Goal: Task Accomplishment & Management: Complete application form

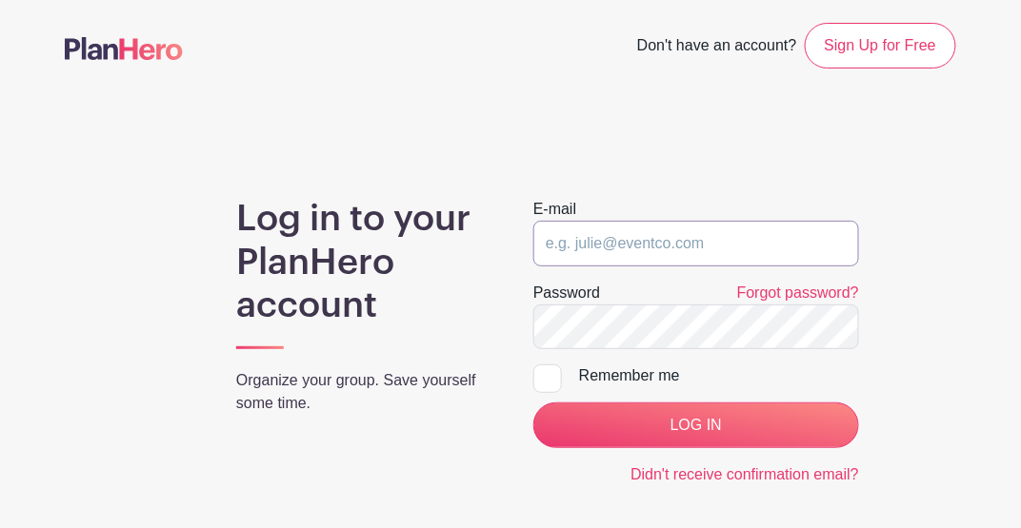
click at [636, 249] on input "email" at bounding box center [696, 244] width 326 height 46
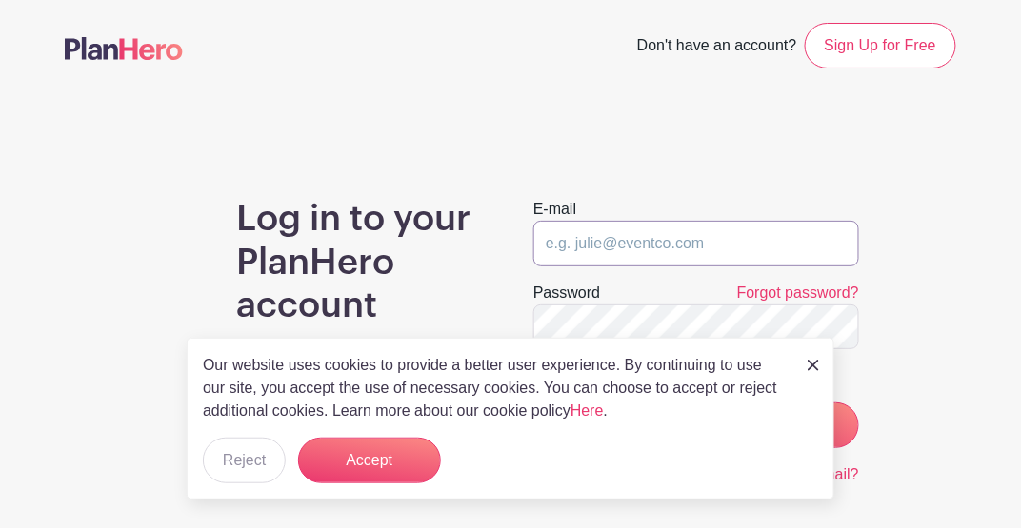
type input "[EMAIL_ADDRESS][DOMAIN_NAME]"
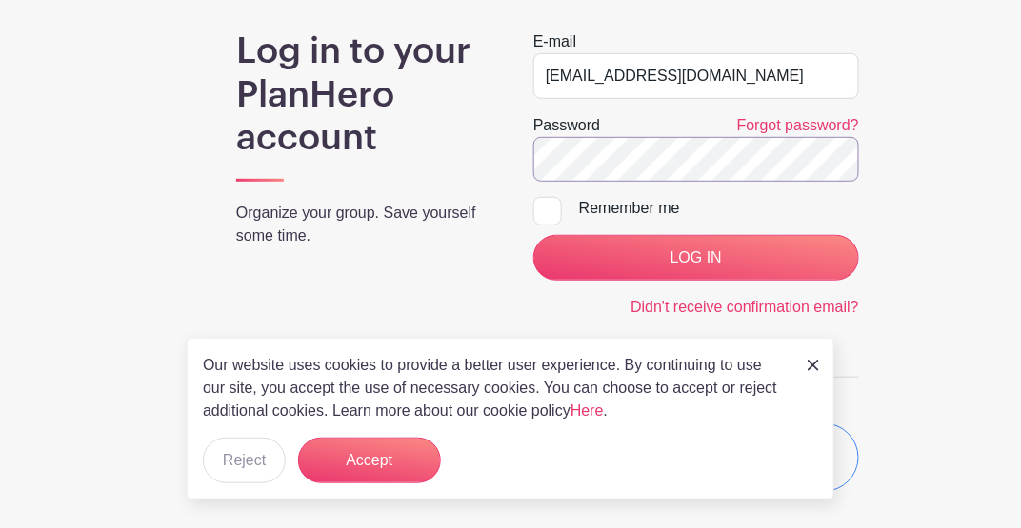
scroll to position [189, 0]
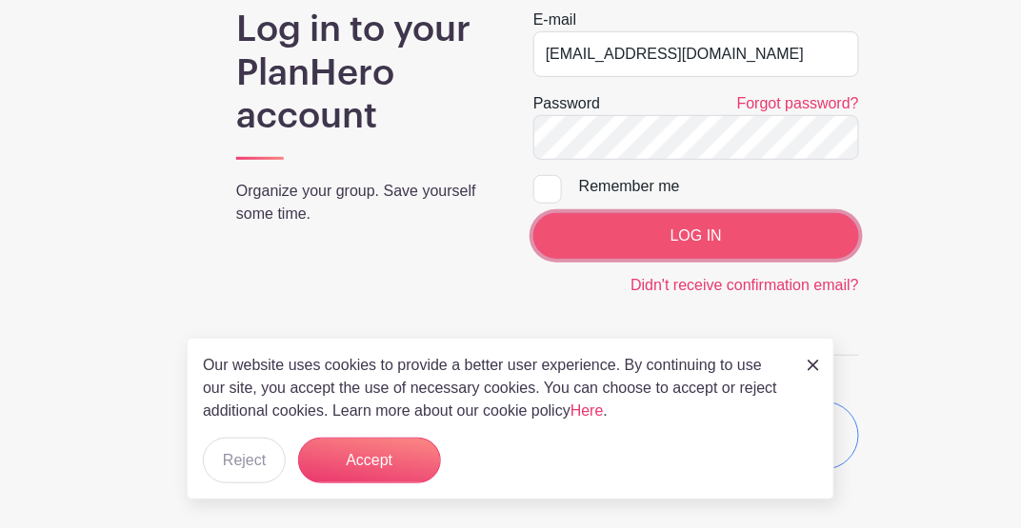
click at [696, 239] on input "LOG IN" at bounding box center [696, 236] width 326 height 46
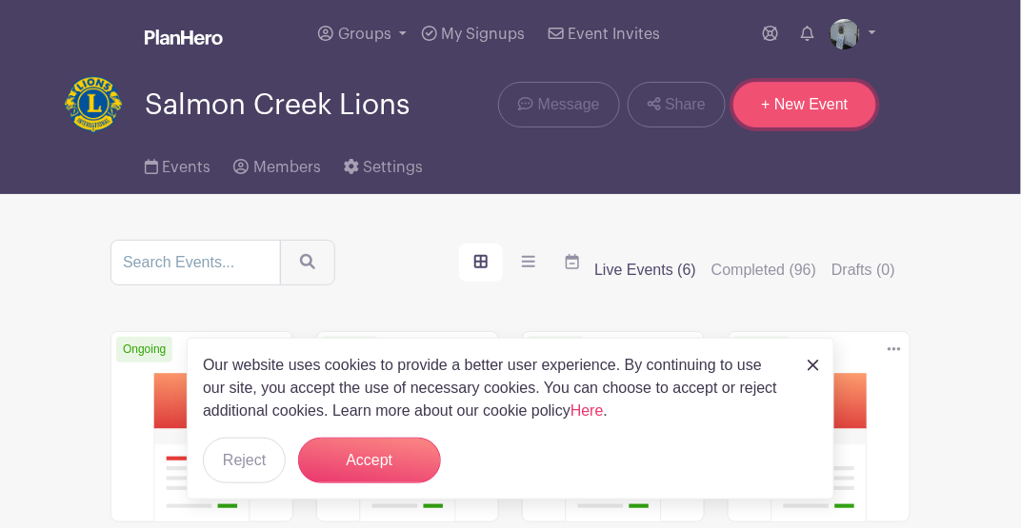
click at [818, 101] on link "+ New Event" at bounding box center [804, 105] width 143 height 46
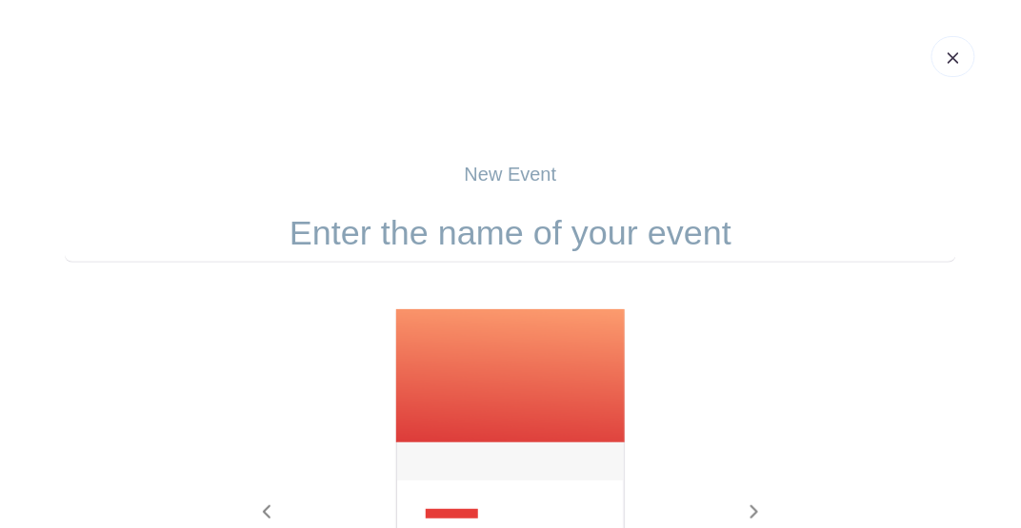
click at [564, 227] on input "text" at bounding box center [510, 233] width 891 height 59
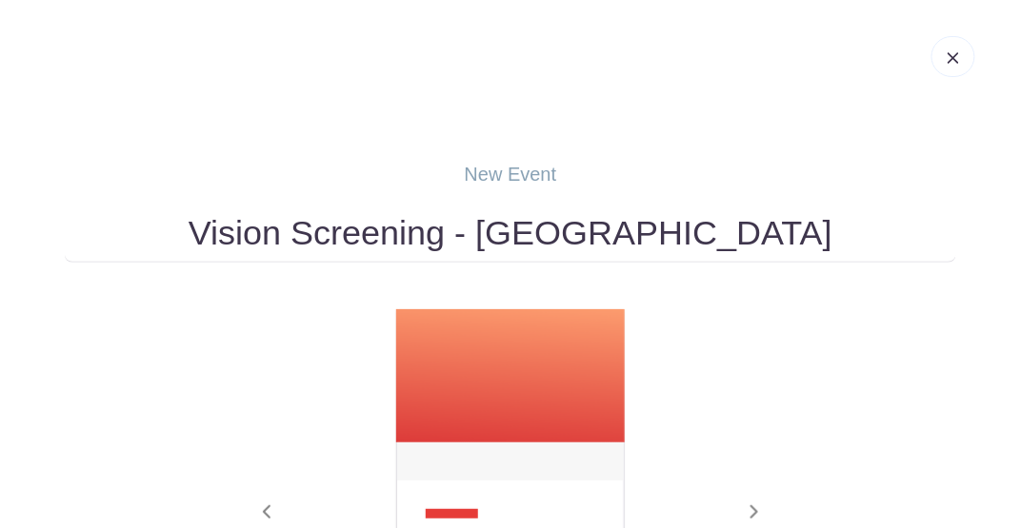
type input "Vision Screening - [GEOGRAPHIC_DATA]"
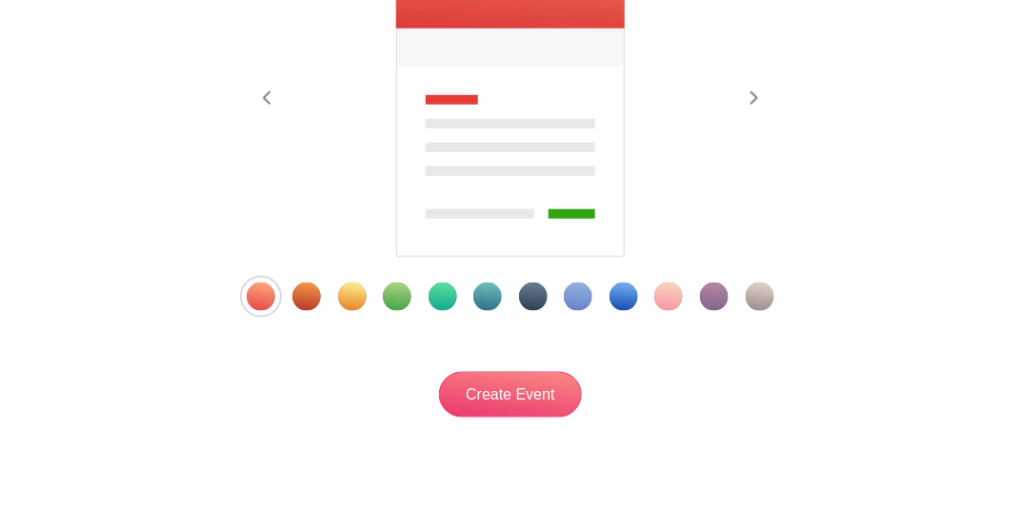
scroll to position [444, 0]
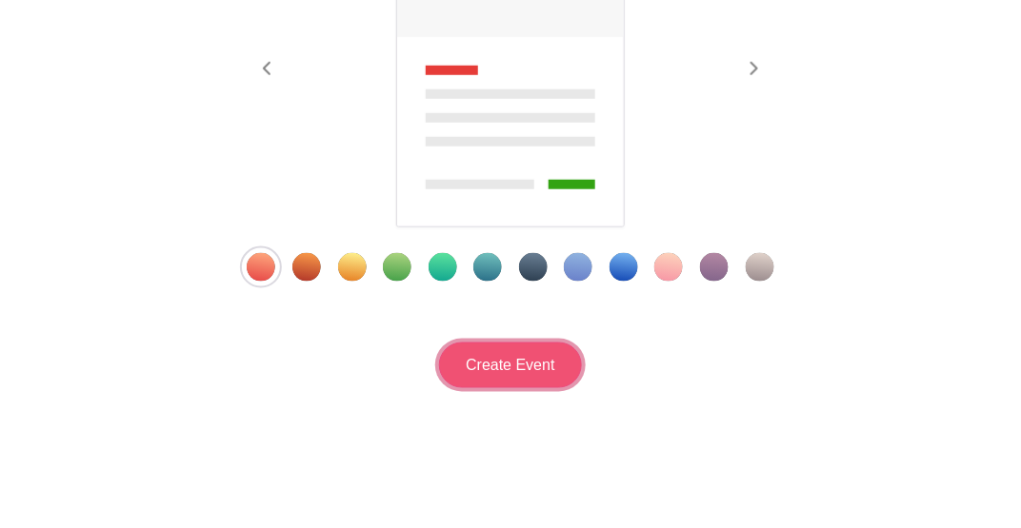
click at [520, 373] on input "Create Event" at bounding box center [510, 366] width 143 height 46
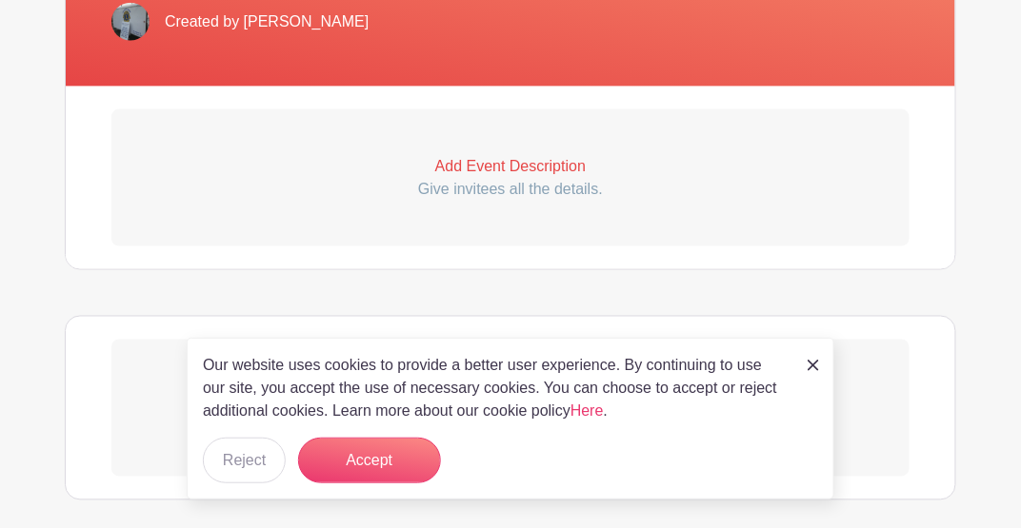
scroll to position [571, 0]
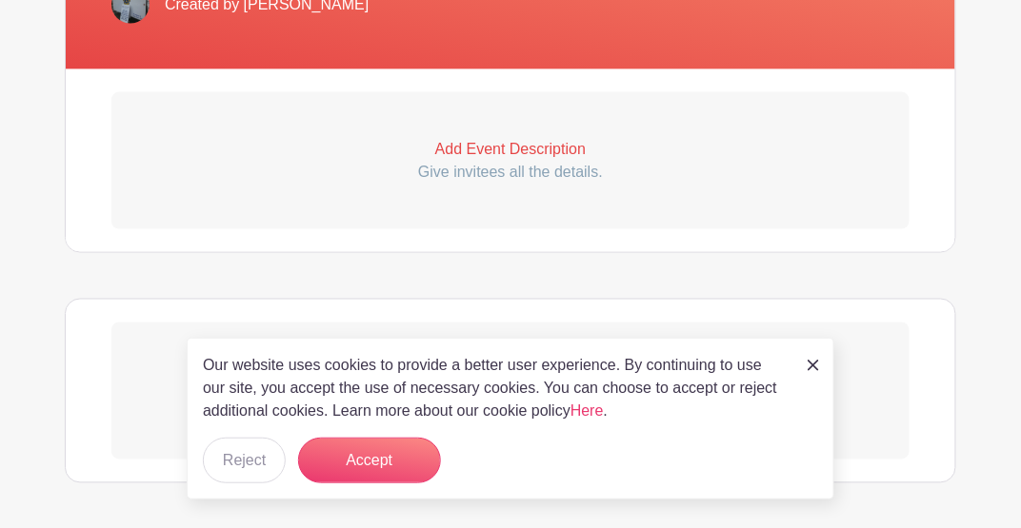
click at [515, 155] on p "Add Event Description" at bounding box center [510, 149] width 798 height 23
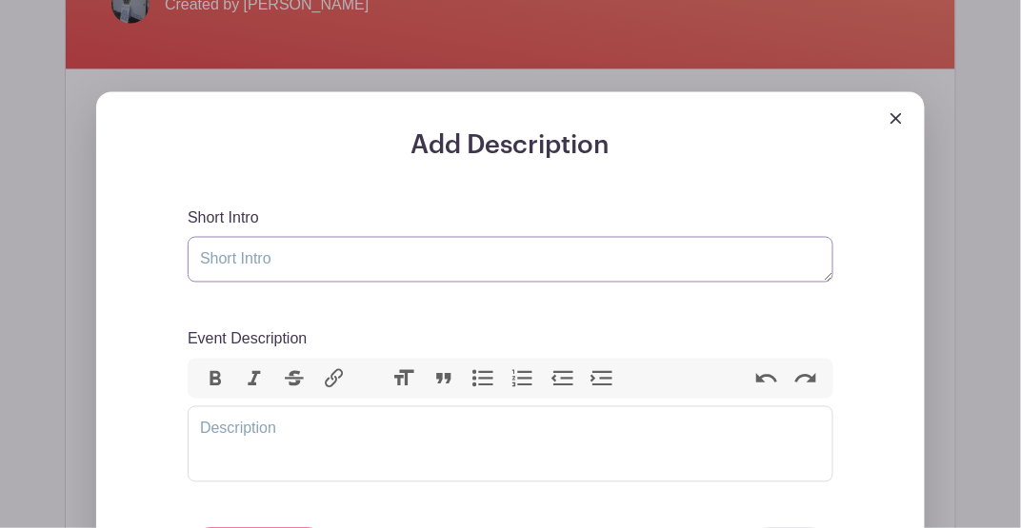
click at [435, 269] on textarea "Short Intro" at bounding box center [511, 260] width 646 height 46
type textarea "v"
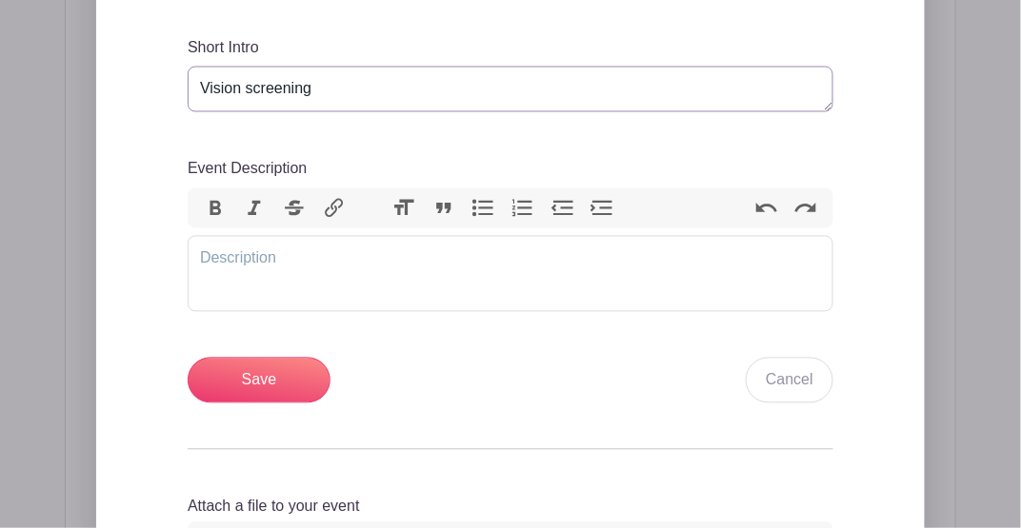
scroll to position [761, 0]
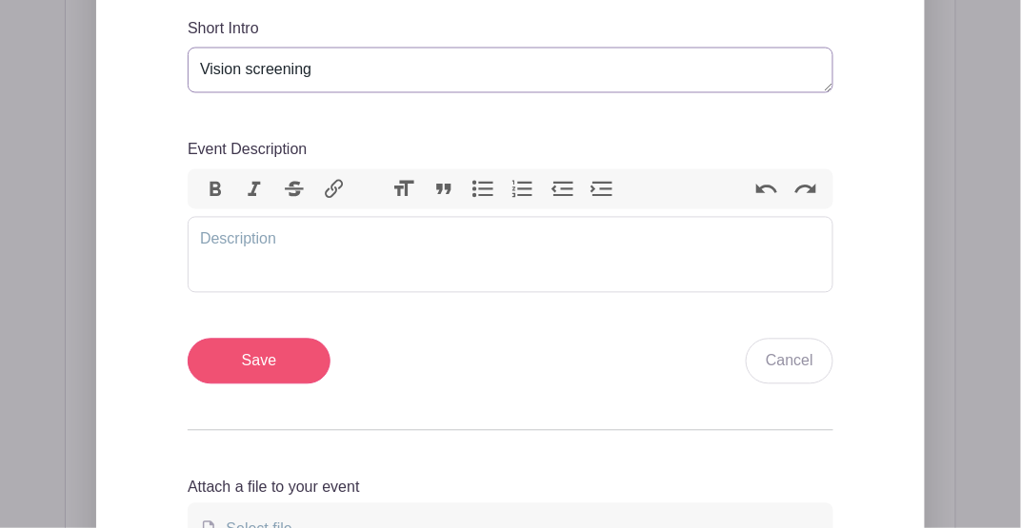
type textarea "Vision screening"
click at [260, 358] on input "Save" at bounding box center [259, 362] width 143 height 46
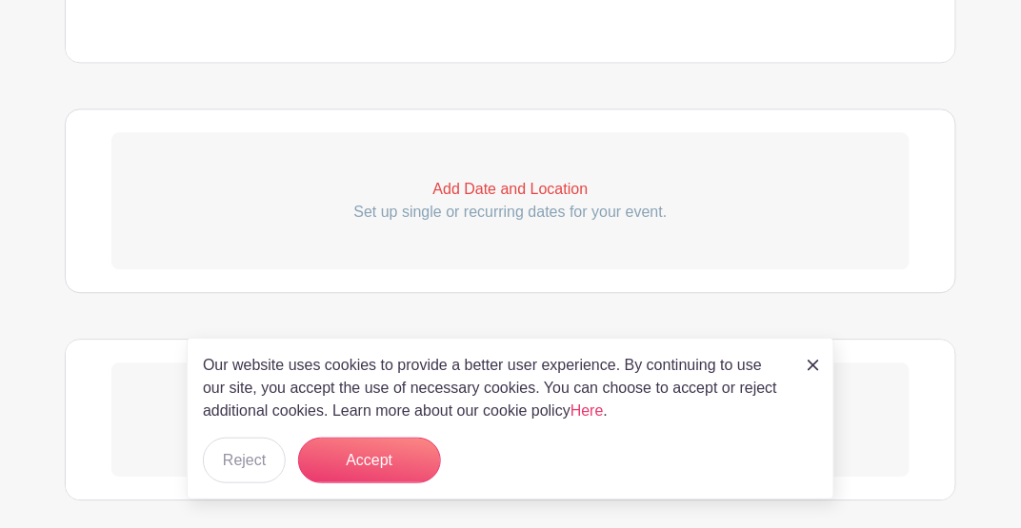
scroll to position [977, 0]
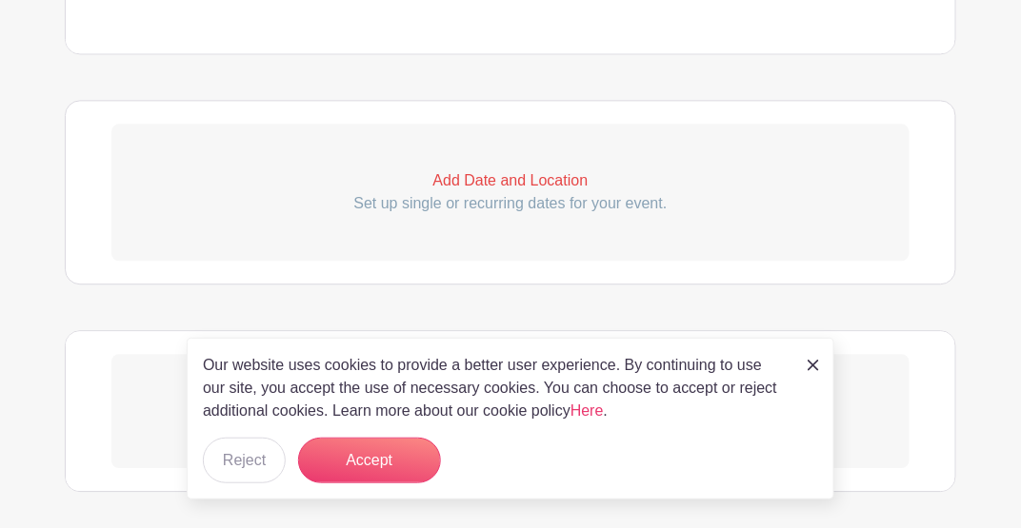
click at [489, 176] on p "Add Date and Location" at bounding box center [510, 180] width 798 height 23
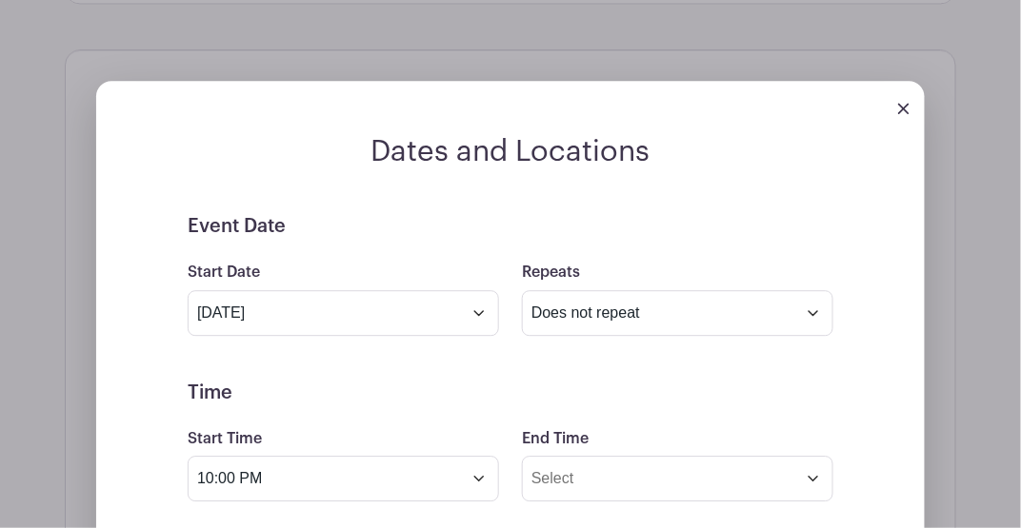
scroll to position [1105, 0]
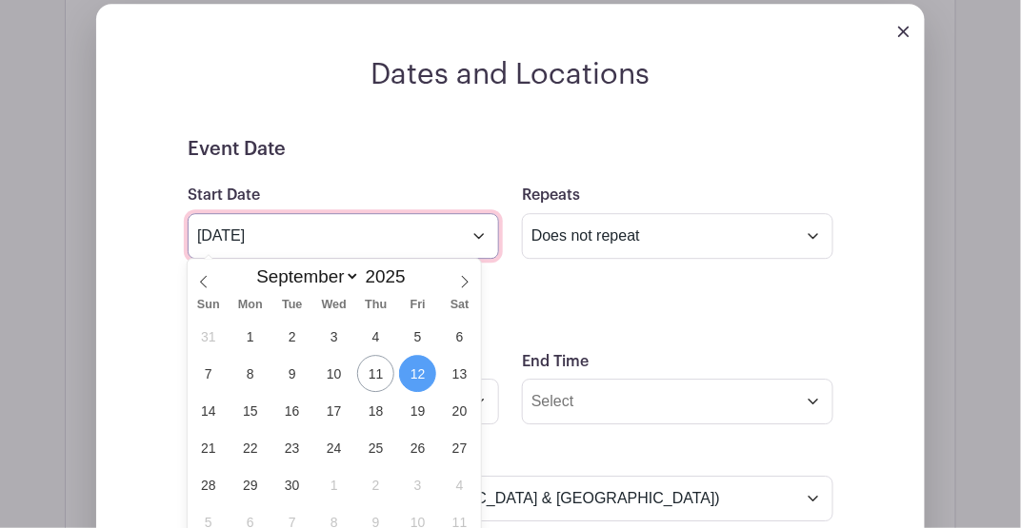
click at [315, 232] on input "[DATE]" at bounding box center [343, 236] width 311 height 46
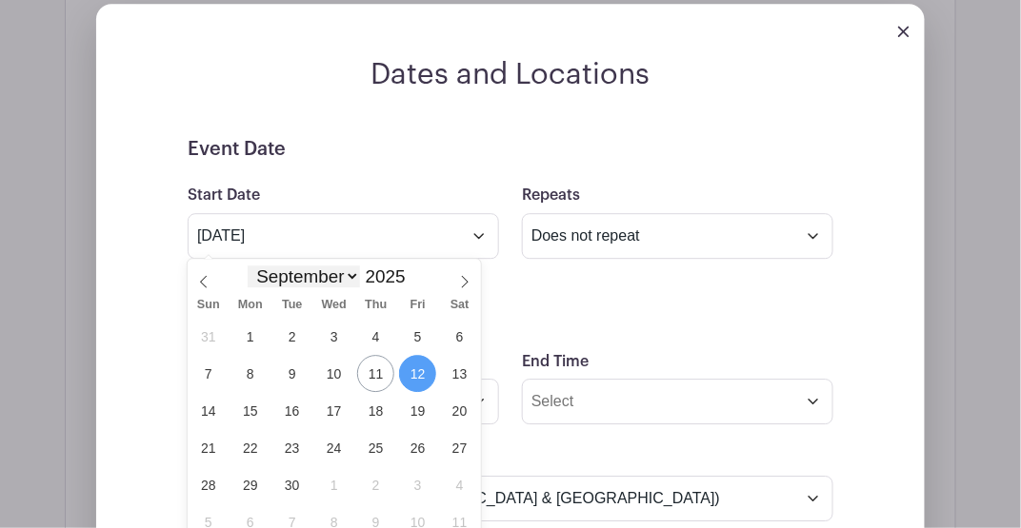
click at [353, 278] on select "January February March April May June July August September October November De…" at bounding box center [304, 277] width 112 height 22
select select "9"
click at [248, 266] on select "January February March April May June July August September October November De…" at bounding box center [304, 277] width 112 height 22
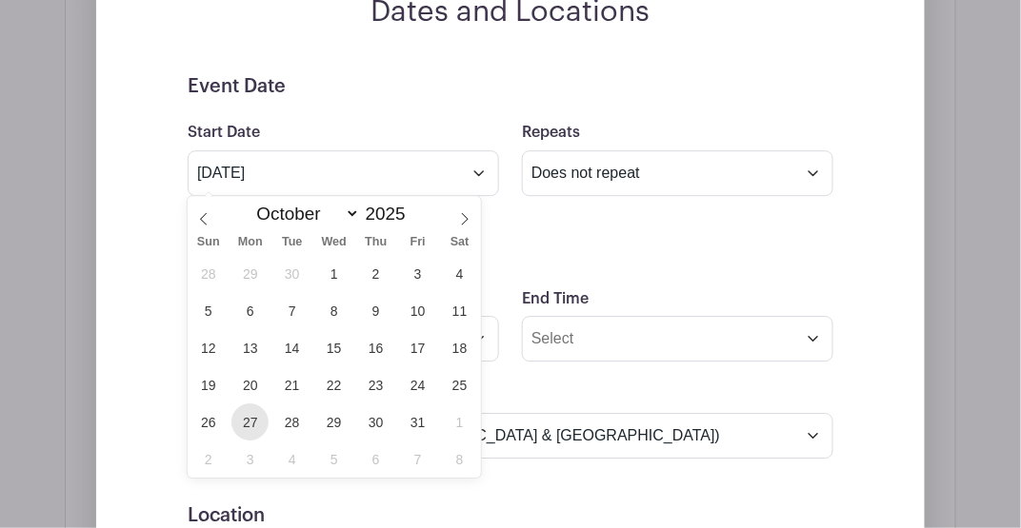
click at [252, 413] on span "27" at bounding box center [249, 422] width 37 height 37
type input "[DATE]"
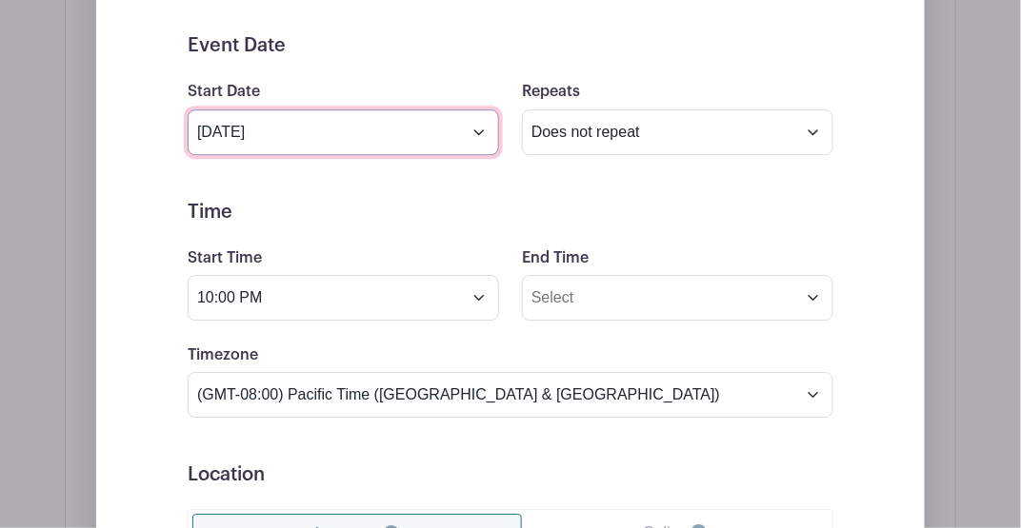
scroll to position [1231, 0]
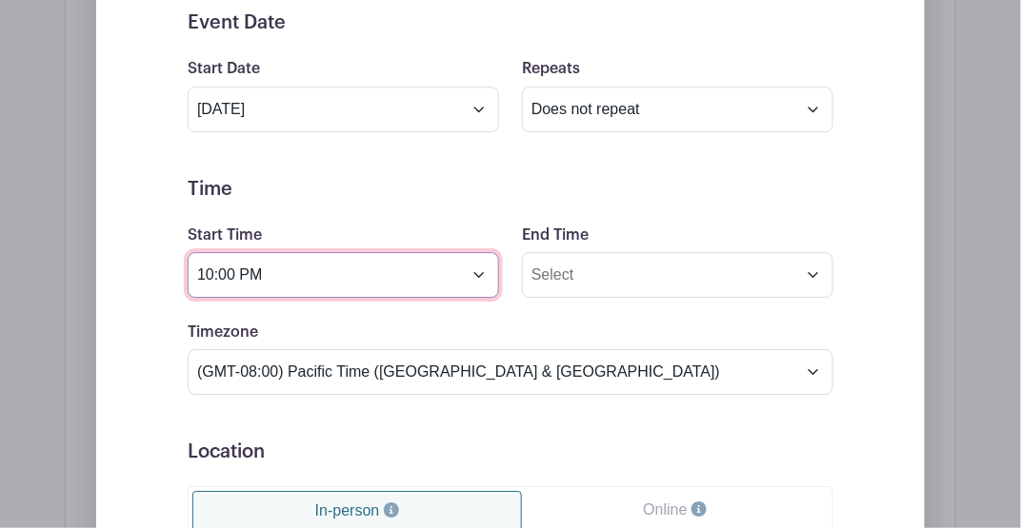
click at [331, 280] on input "10:00 PM" at bounding box center [343, 275] width 311 height 46
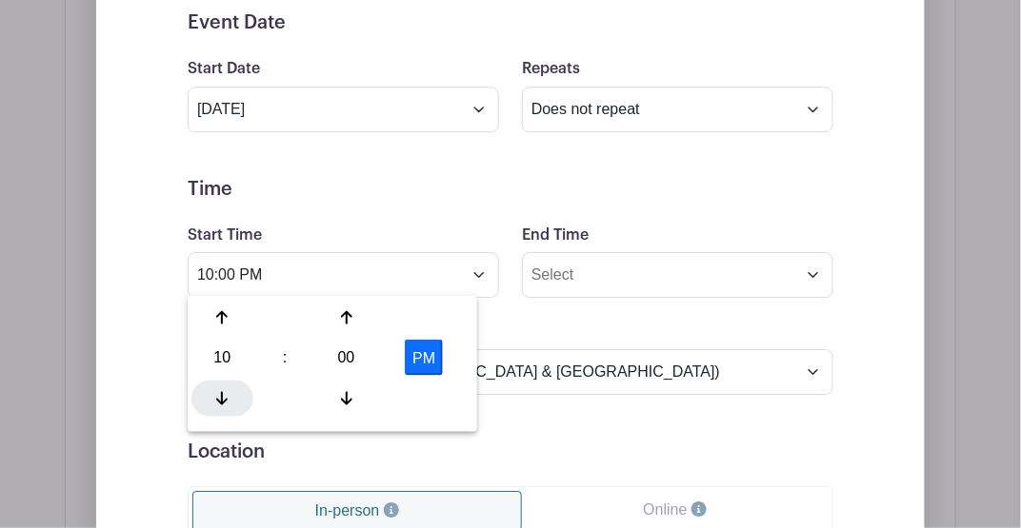
click at [222, 401] on icon at bounding box center [221, 397] width 11 height 13
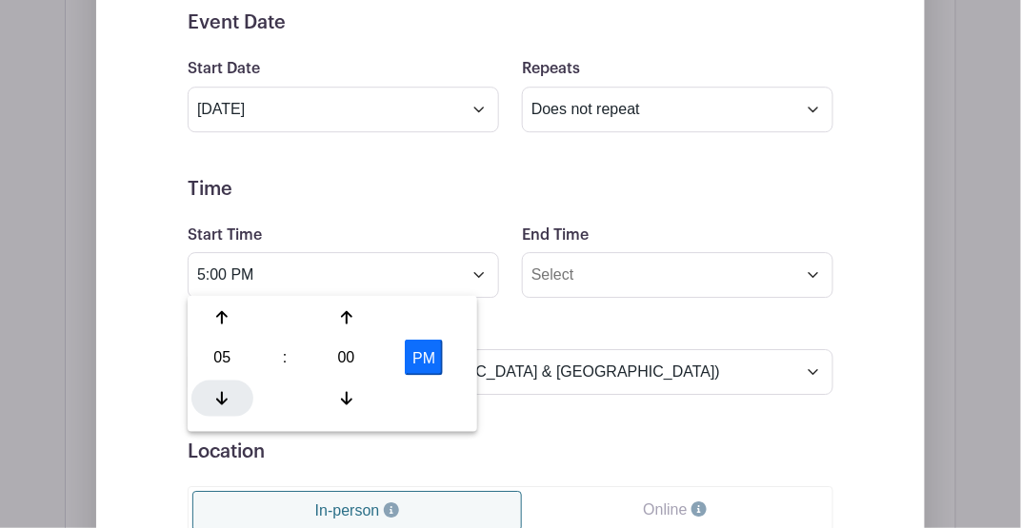
click at [222, 401] on icon at bounding box center [221, 397] width 11 height 13
click at [349, 315] on icon at bounding box center [346, 317] width 11 height 15
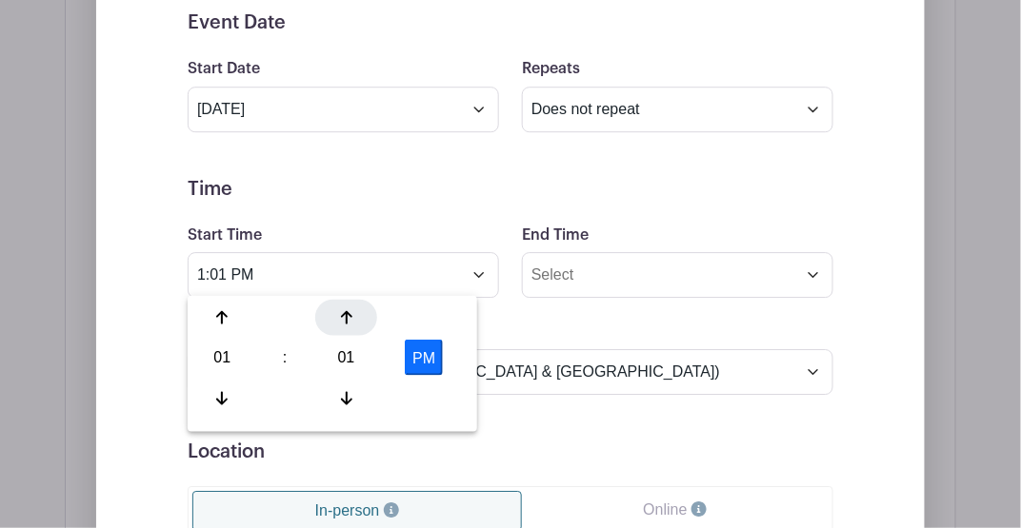
click at [349, 315] on icon at bounding box center [346, 317] width 11 height 15
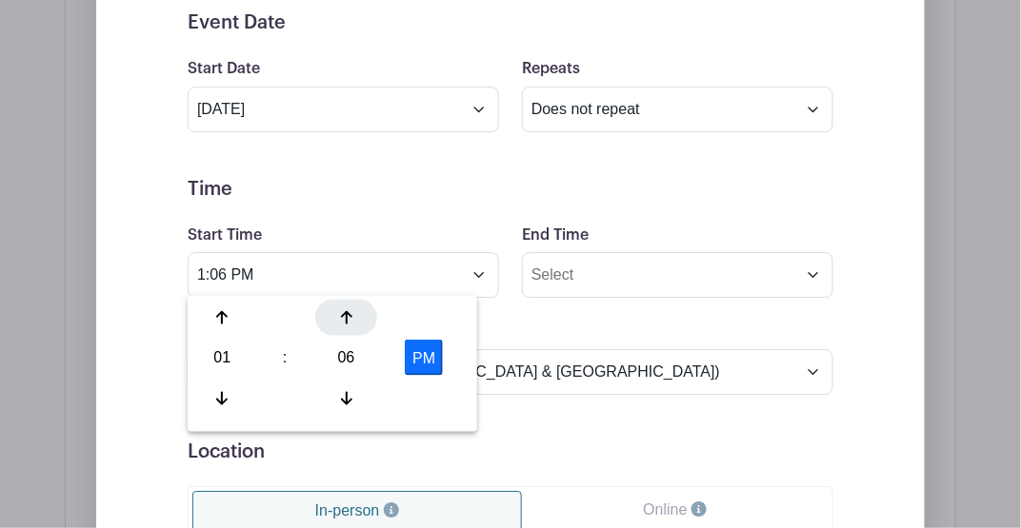
click at [349, 315] on icon at bounding box center [346, 317] width 11 height 15
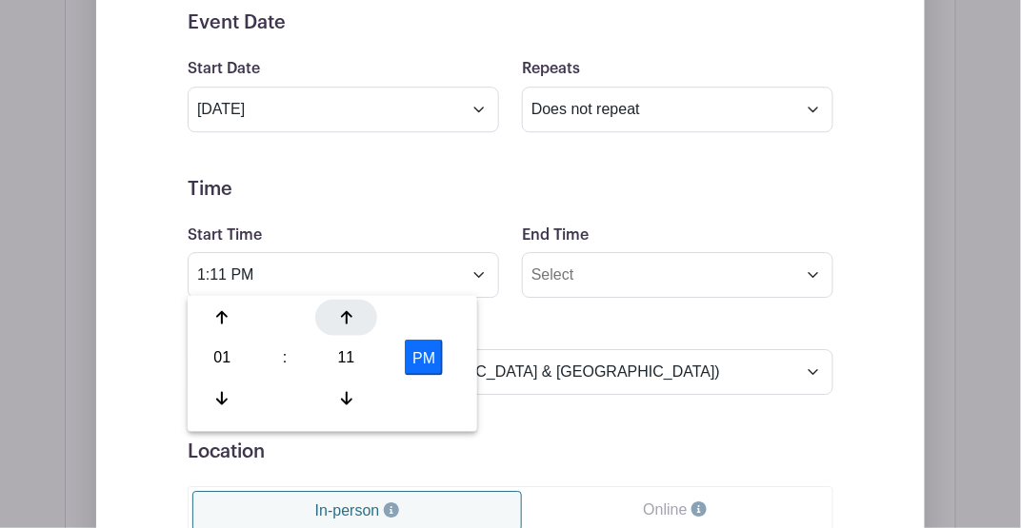
click at [349, 315] on icon at bounding box center [346, 317] width 11 height 15
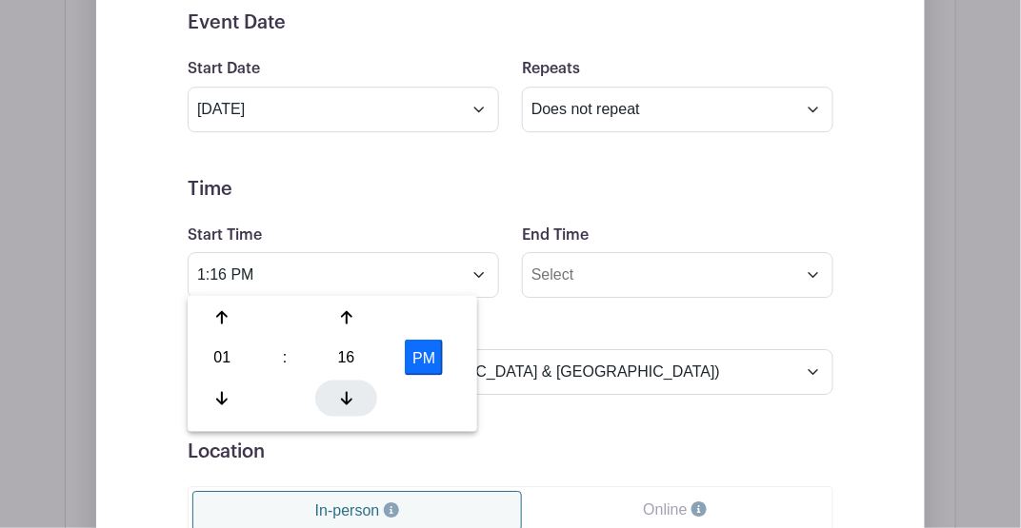
click at [347, 397] on icon at bounding box center [346, 397] width 11 height 13
type input "1:15 PM"
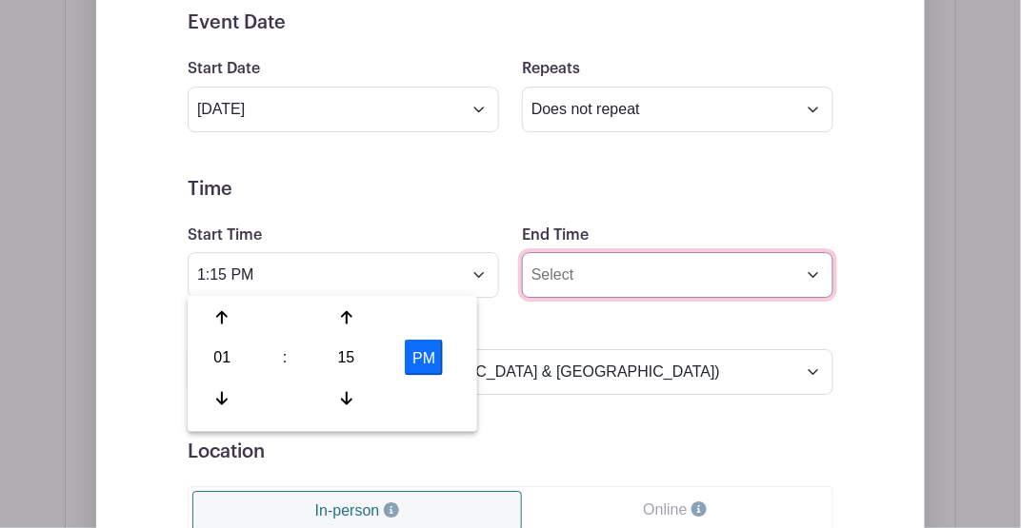
click at [579, 270] on input "End Time" at bounding box center [677, 275] width 311 height 46
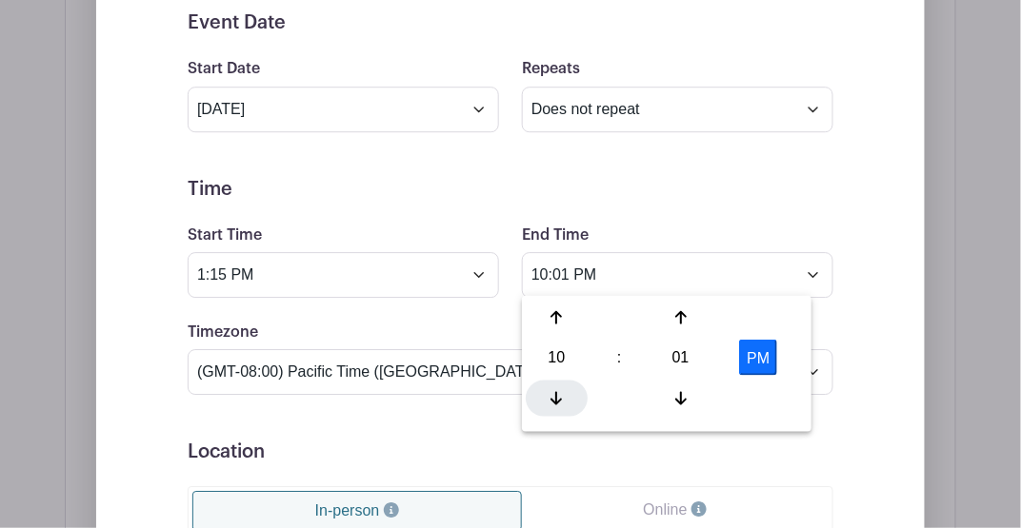
click at [555, 390] on icon at bounding box center [556, 397] width 11 height 15
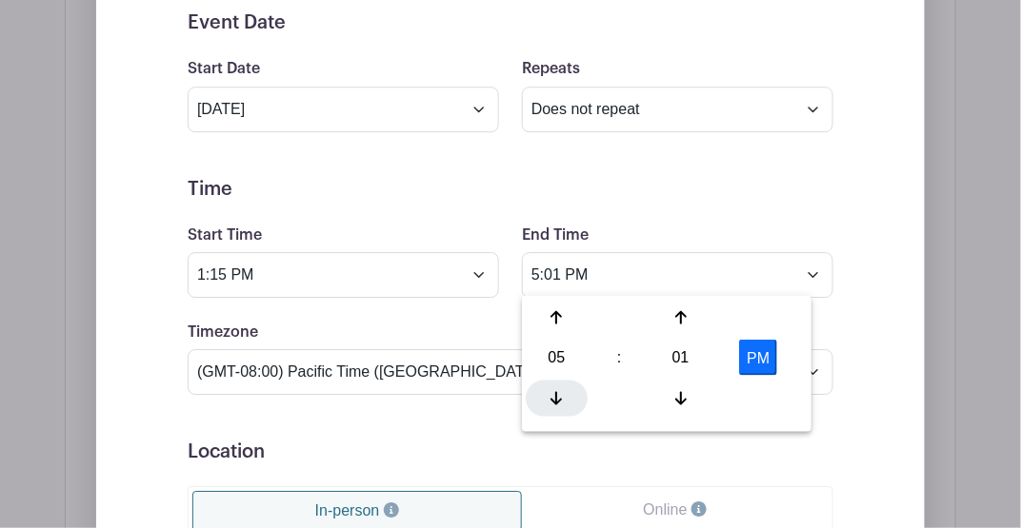
click at [555, 390] on icon at bounding box center [556, 397] width 11 height 15
click at [688, 309] on div at bounding box center [680, 318] width 62 height 36
click at [683, 401] on icon at bounding box center [680, 397] width 11 height 13
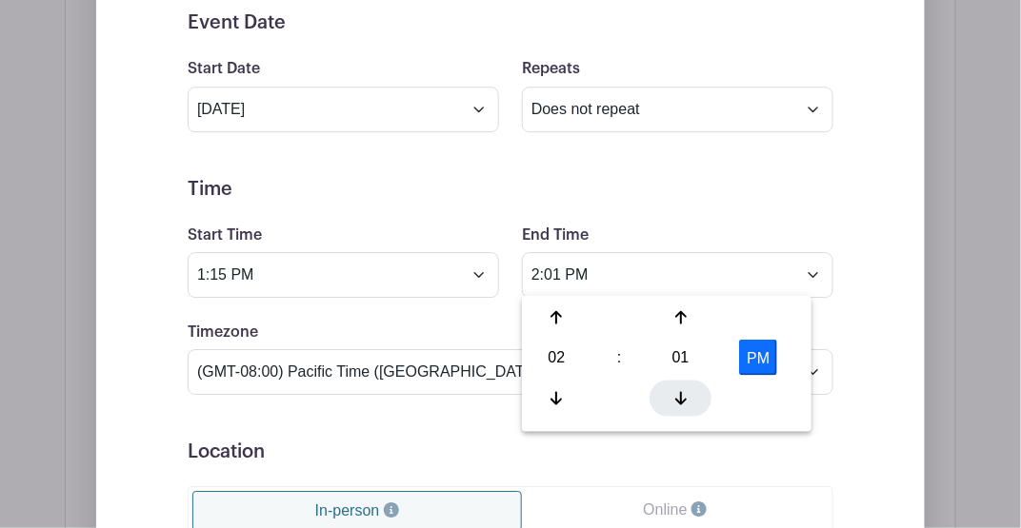
click at [683, 401] on icon at bounding box center [680, 397] width 11 height 13
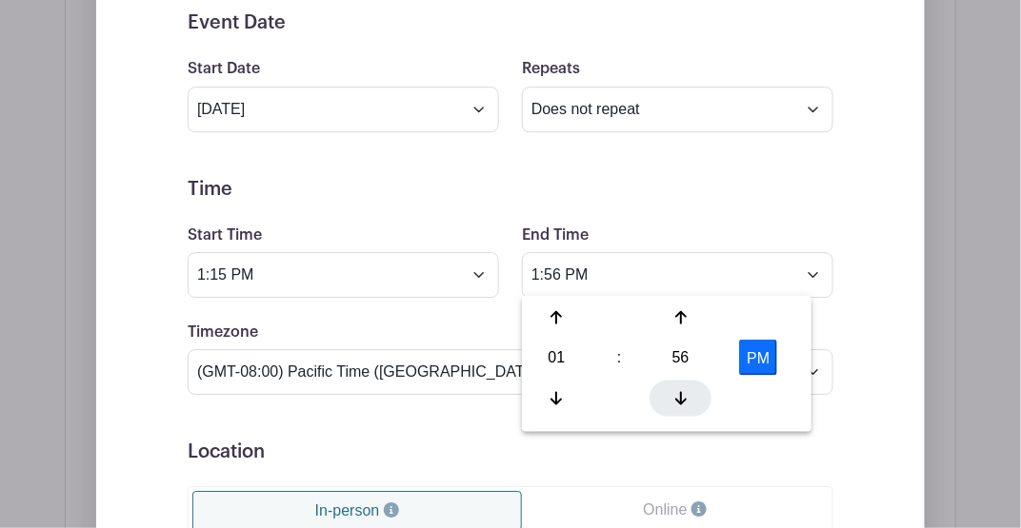
click at [683, 401] on icon at bounding box center [680, 397] width 11 height 13
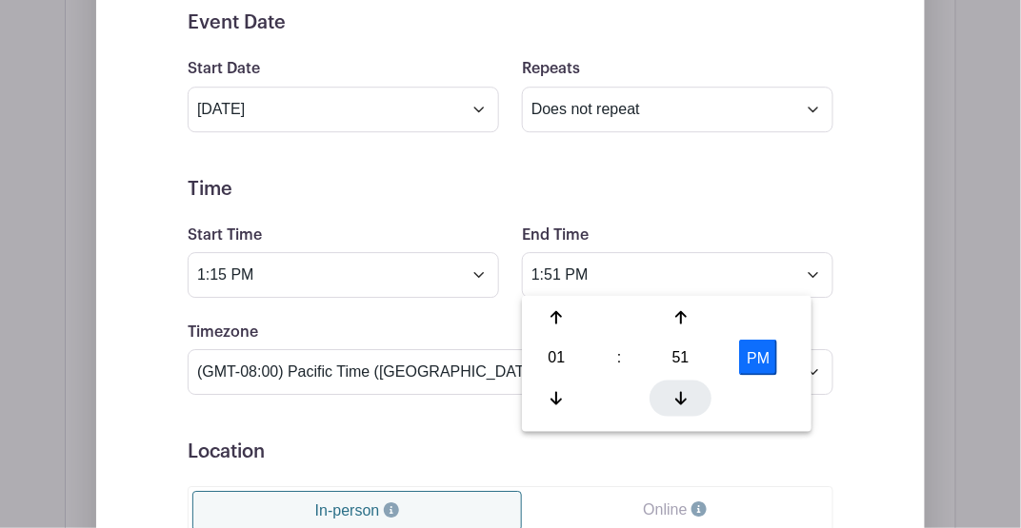
click at [683, 401] on icon at bounding box center [680, 397] width 11 height 13
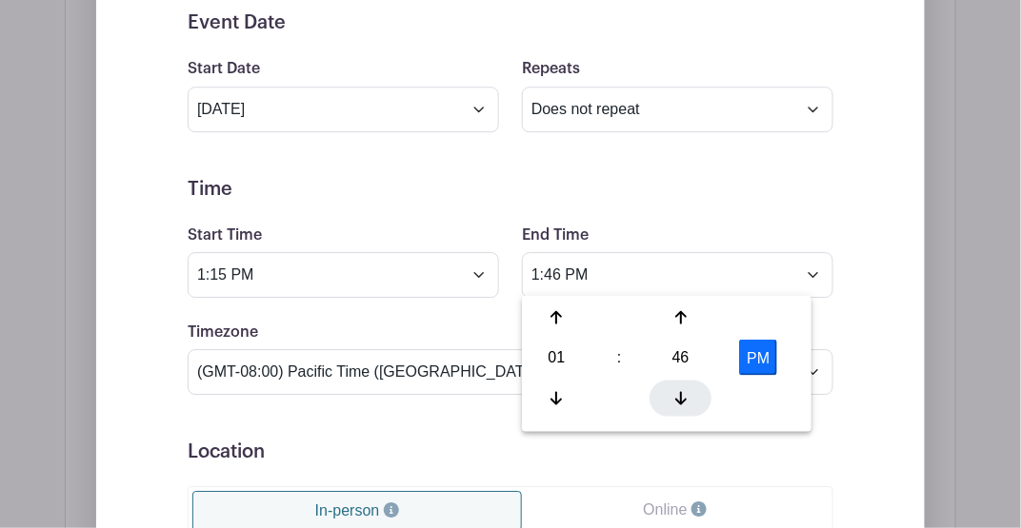
click at [683, 401] on icon at bounding box center [680, 397] width 11 height 13
click at [559, 313] on icon at bounding box center [556, 317] width 11 height 13
type input "2:45 PM"
click at [667, 215] on form "Event Date Start Date [DATE] Repeats Does not repeat Daily Weekly Monthly on da…" at bounding box center [511, 439] width 646 height 857
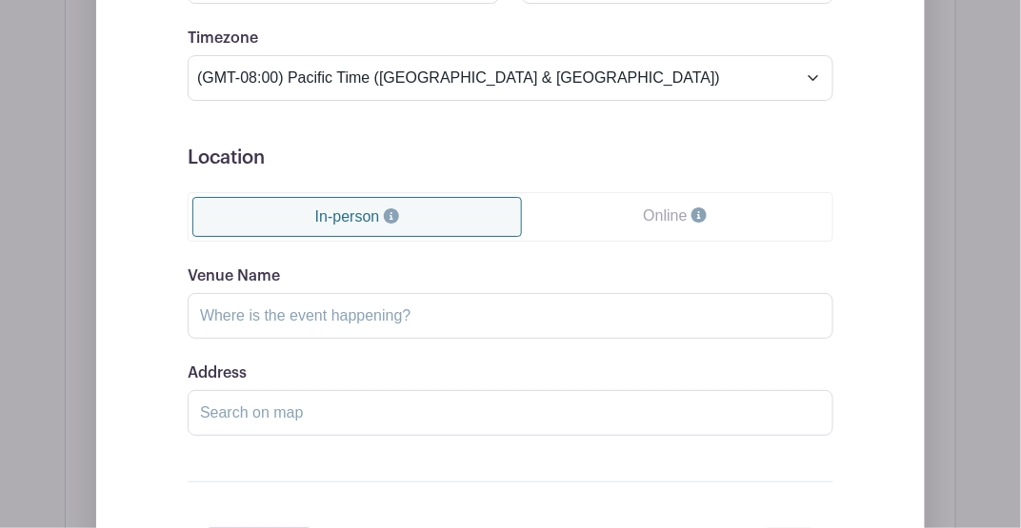
scroll to position [1548, 0]
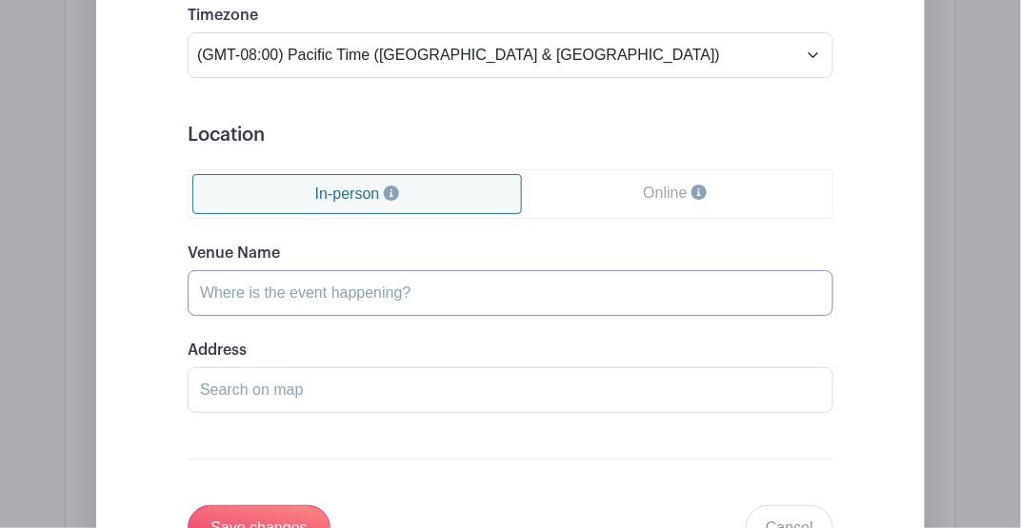
click at [361, 293] on input "Venue Name" at bounding box center [511, 293] width 646 height 46
type input "[GEOGRAPHIC_DATA]"
click at [360, 339] on div "Address" at bounding box center [511, 376] width 646 height 74
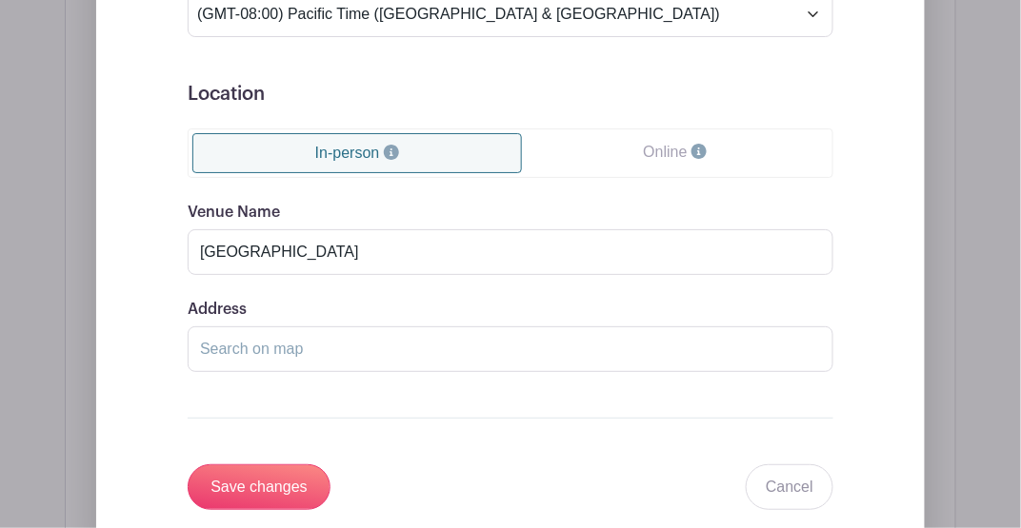
scroll to position [1612, 0]
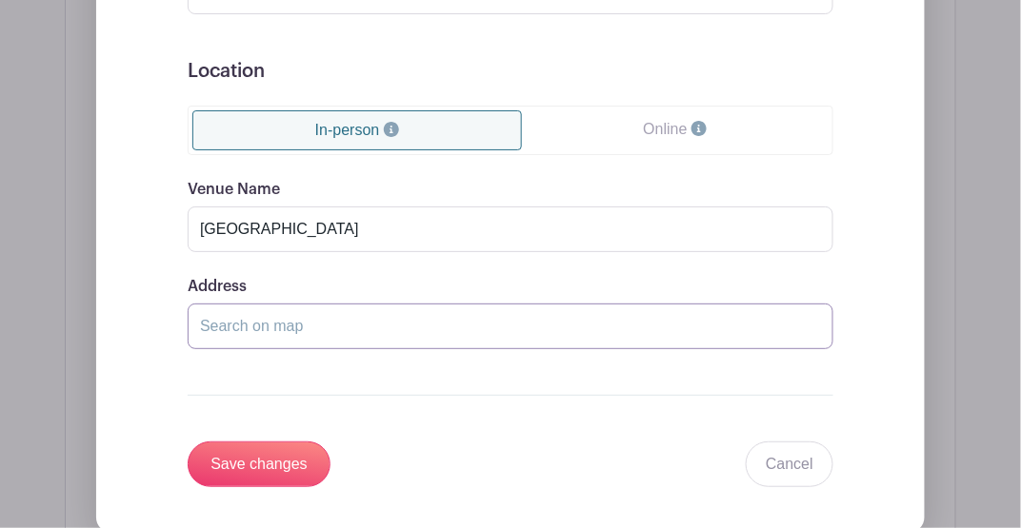
click at [374, 310] on input "Address" at bounding box center [511, 327] width 646 height 46
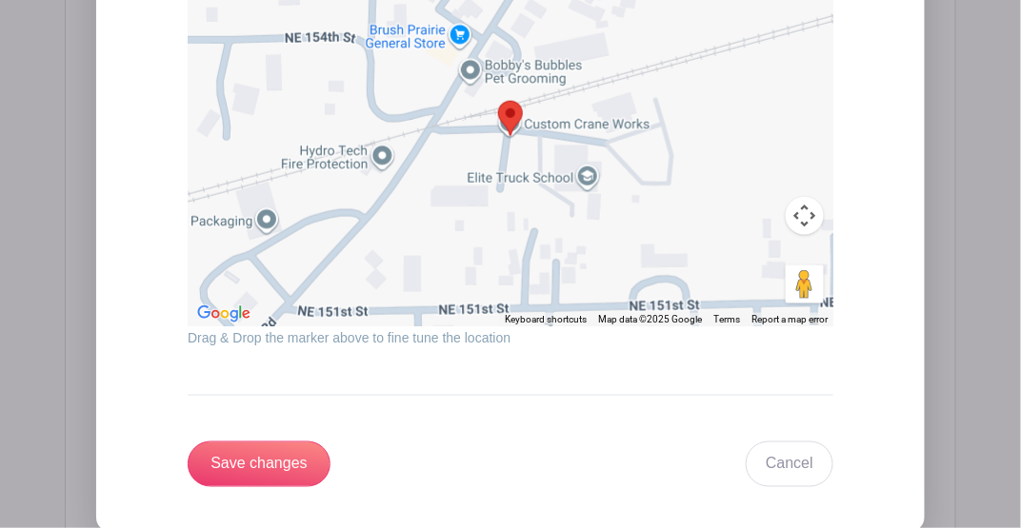
scroll to position [1866, 0]
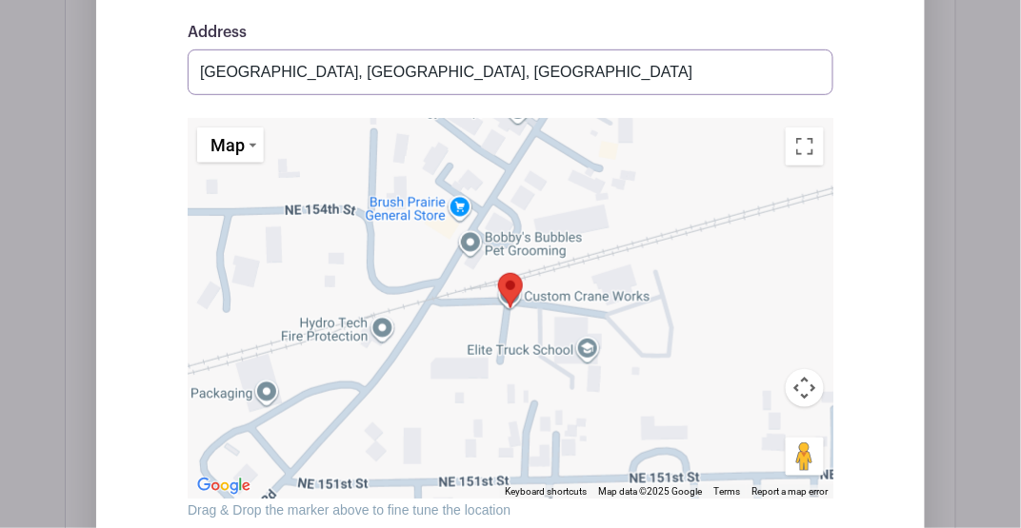
drag, startPoint x: 407, startPoint y: 65, endPoint x: 156, endPoint y: 72, distance: 250.5
click at [156, 72] on div "Event Date Start Date [DATE] Repeats Does not repeat Daily Weekly Monthly on da…" at bounding box center [510, 18] width 737 height 1284
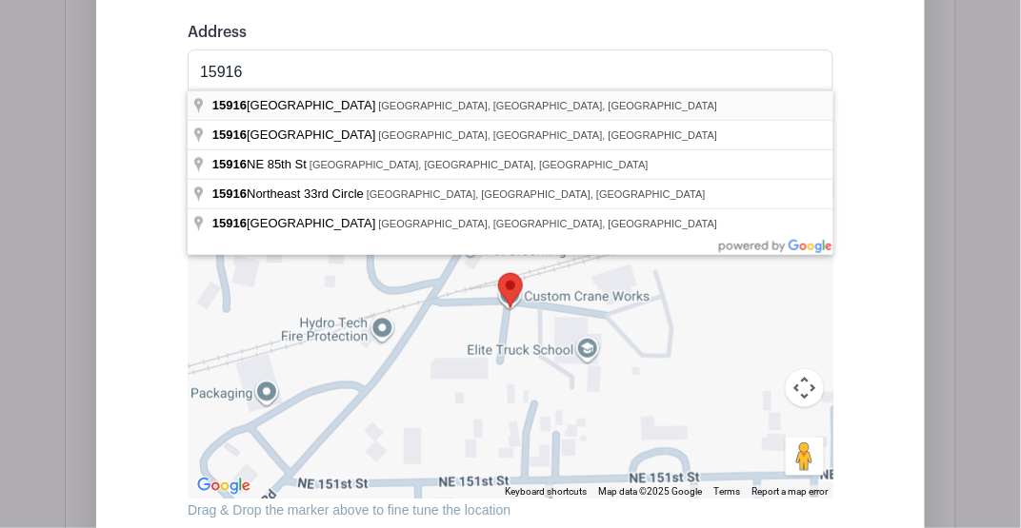
type input "[STREET_ADDRESS]"
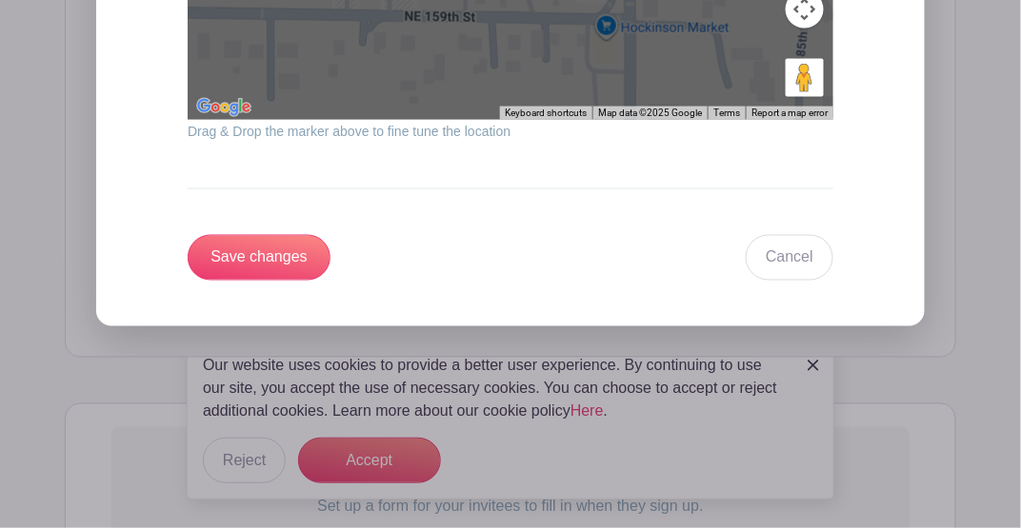
scroll to position [2247, 0]
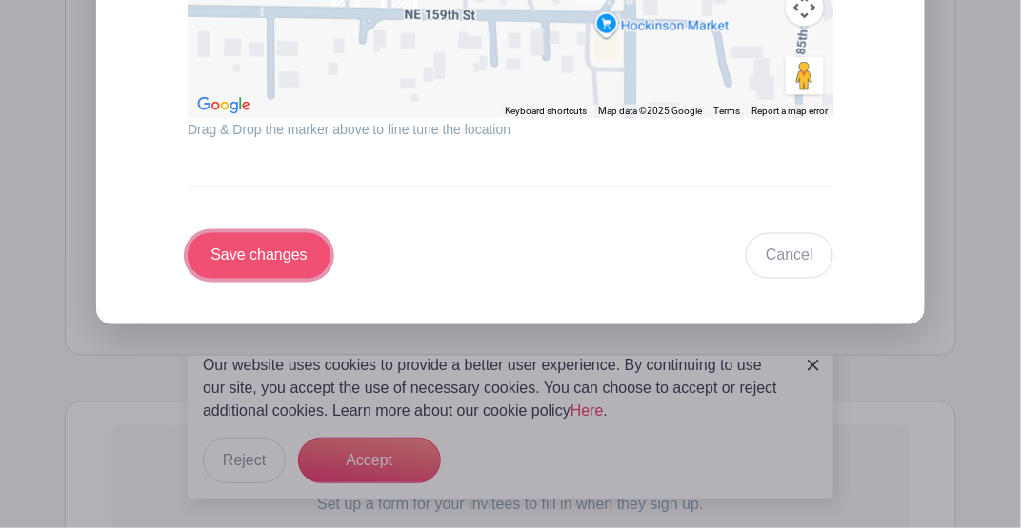
click at [274, 254] on input "Save changes" at bounding box center [259, 256] width 143 height 46
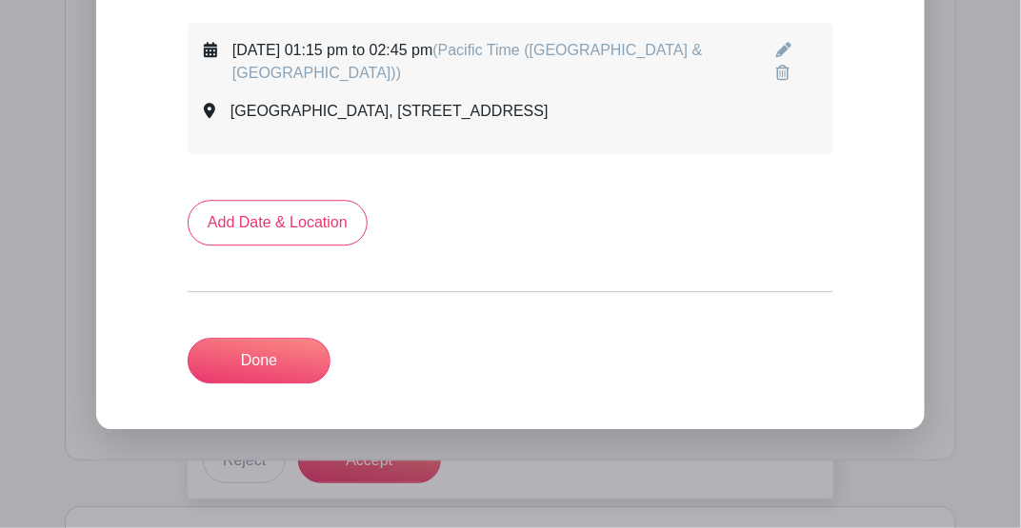
scroll to position [1114, 0]
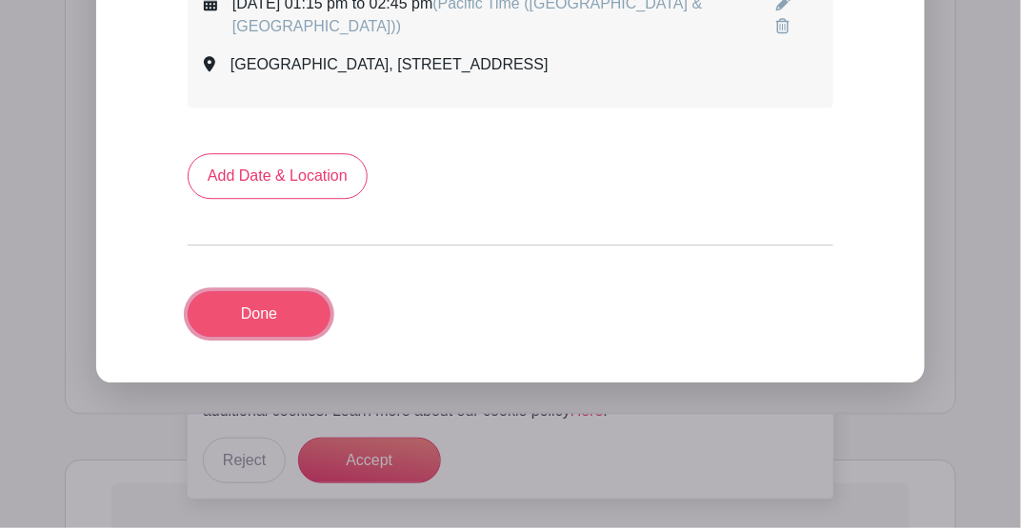
click at [271, 333] on link "Done" at bounding box center [259, 314] width 143 height 46
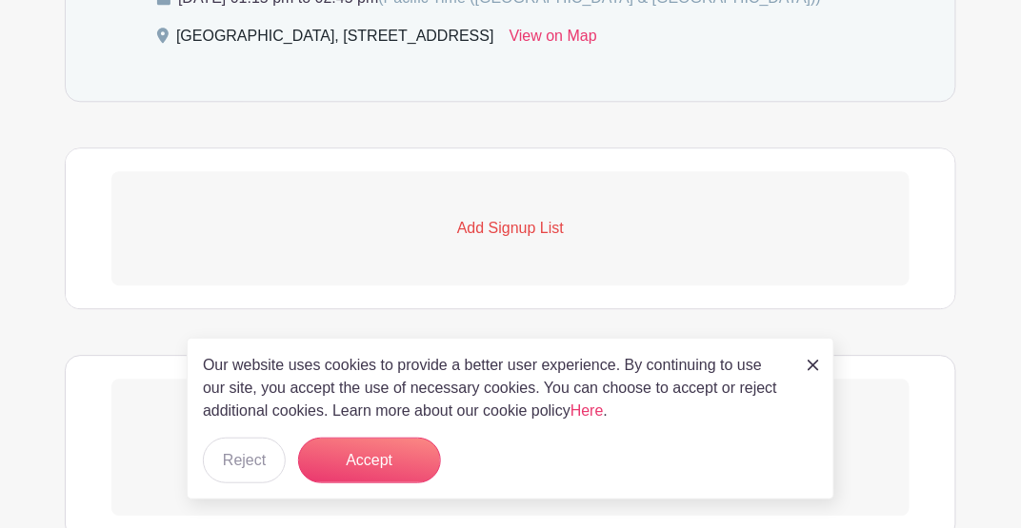
scroll to position [1103, 0]
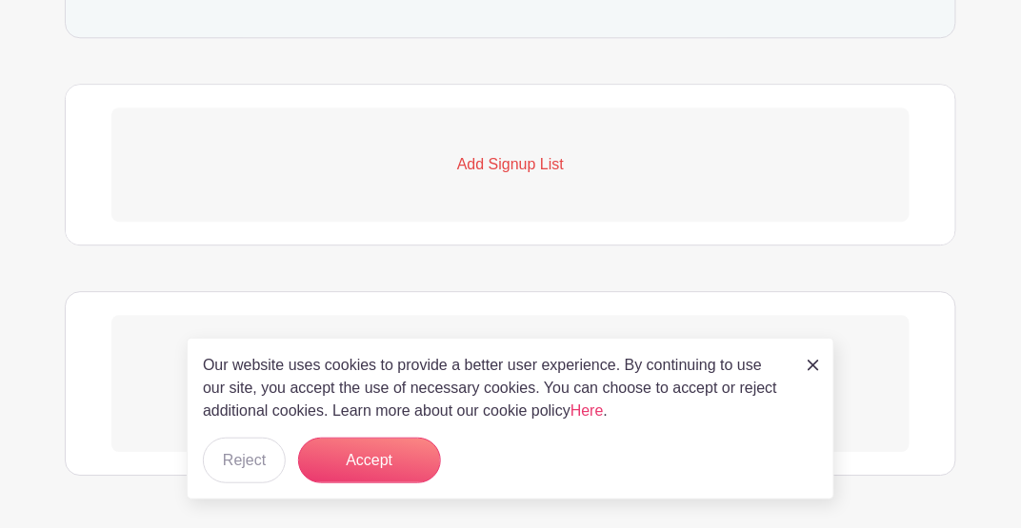
click at [482, 179] on link "Add Signup List" at bounding box center [510, 165] width 798 height 114
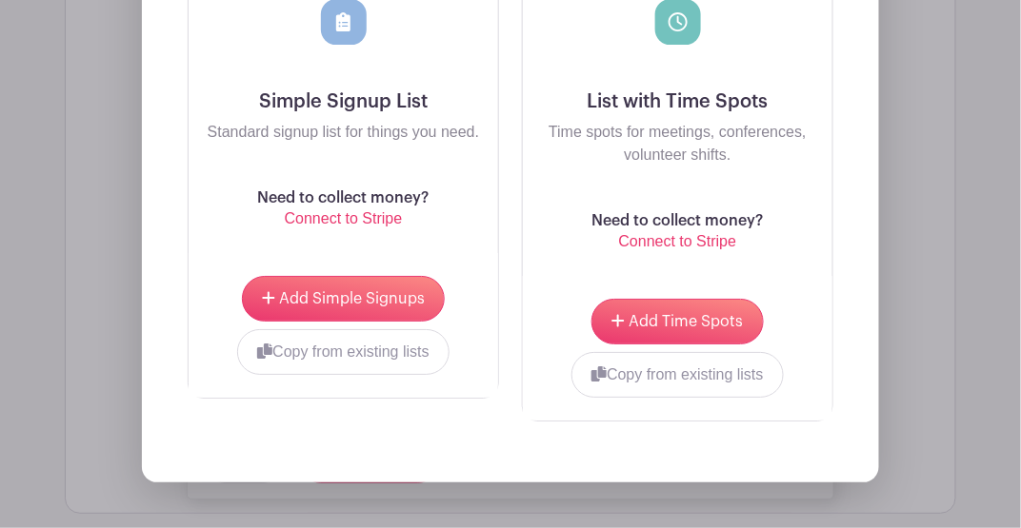
scroll to position [1484, 0]
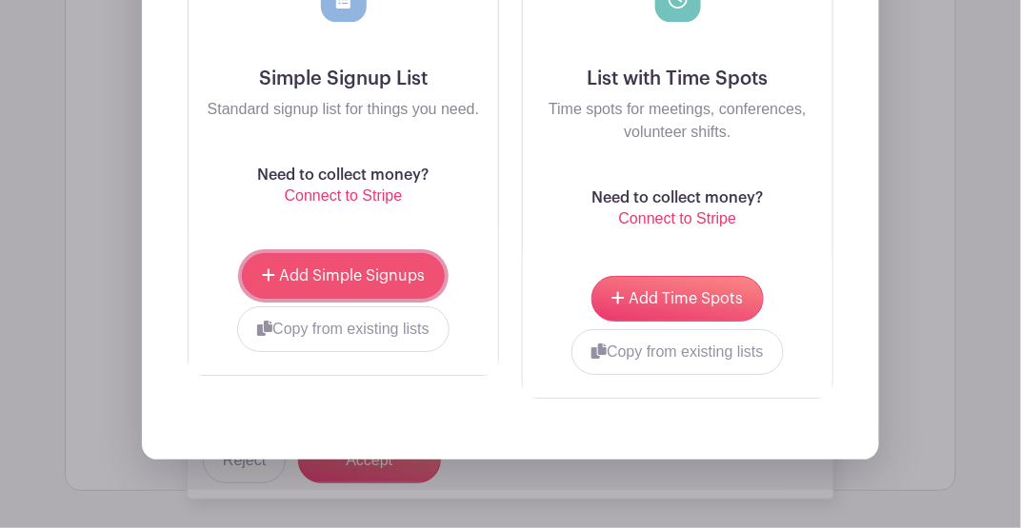
click at [356, 269] on span "Add Simple Signups" at bounding box center [352, 276] width 146 height 15
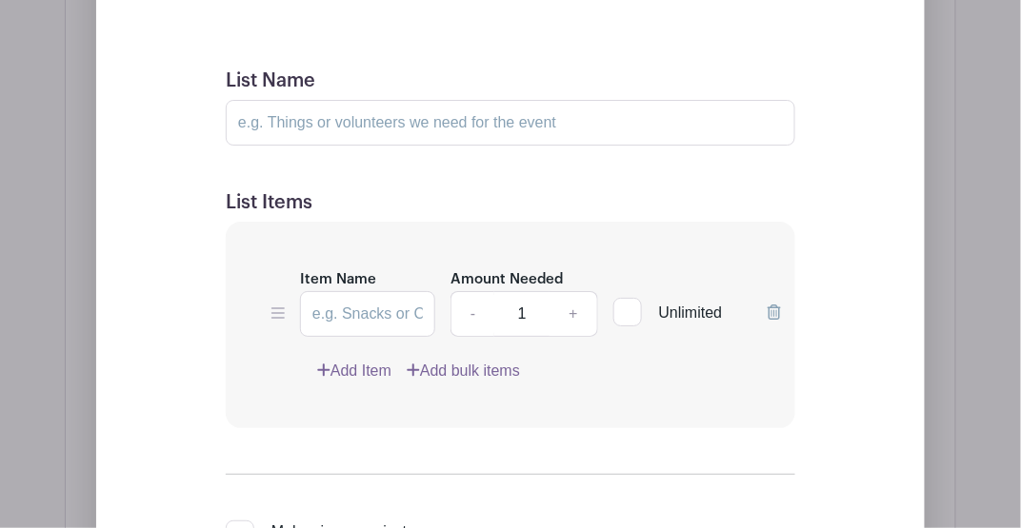
scroll to position [1509, 0]
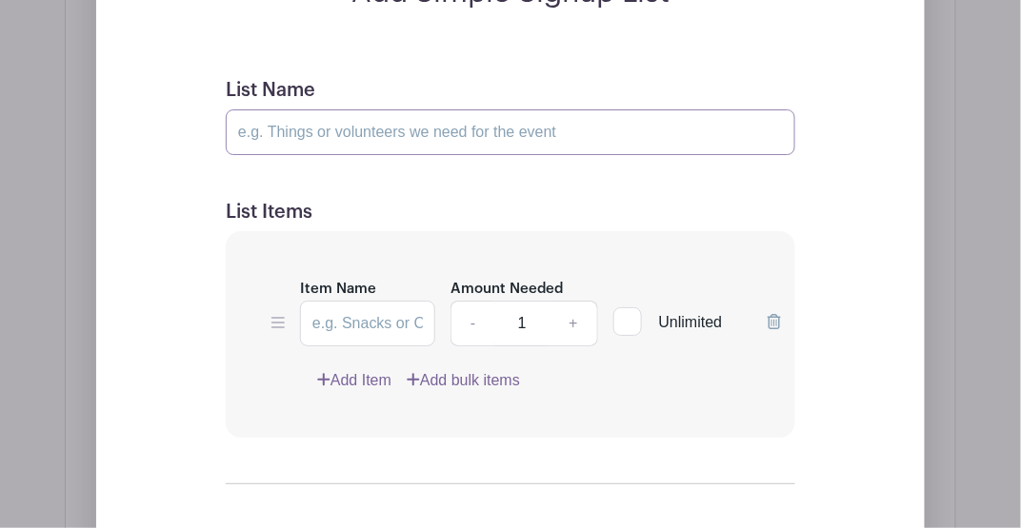
click at [344, 128] on input "List Name" at bounding box center [510, 133] width 569 height 46
type input "Volunteers"
click at [574, 318] on link "+" at bounding box center [573, 324] width 48 height 46
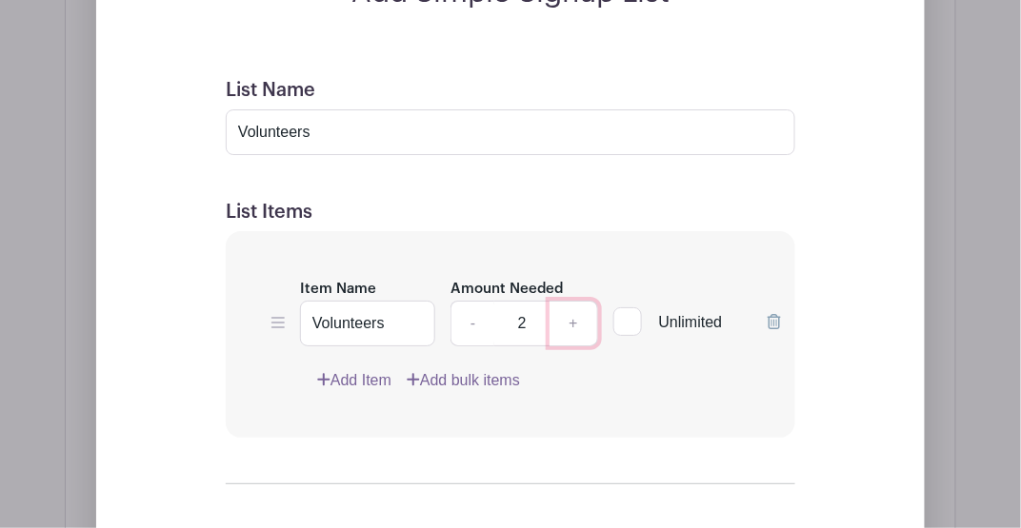
type input "3"
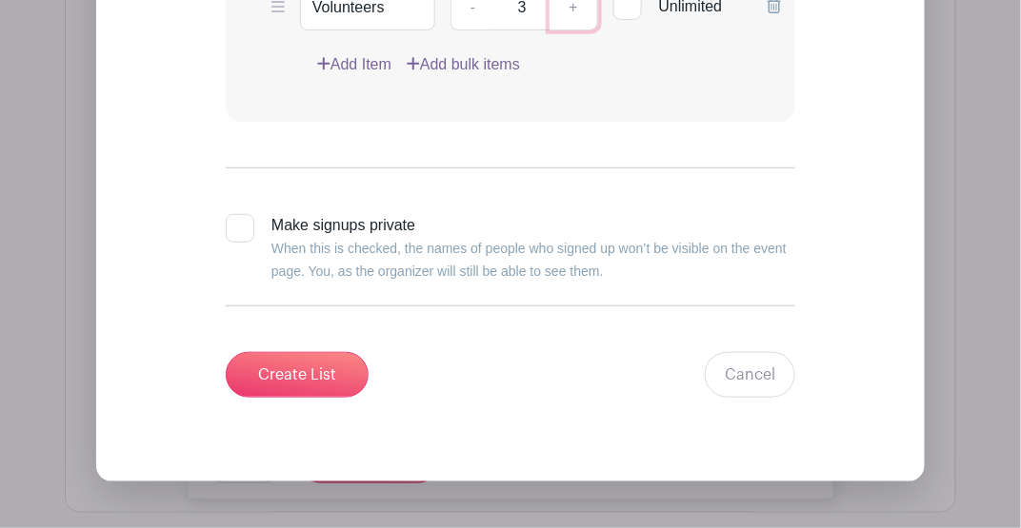
scroll to position [1826, 0]
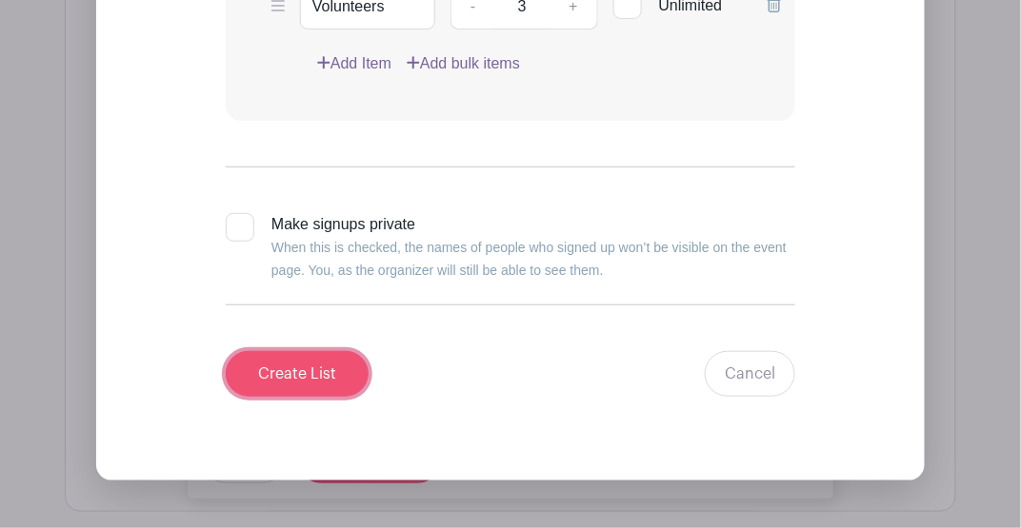
click at [336, 358] on input "Create List" at bounding box center [297, 374] width 143 height 46
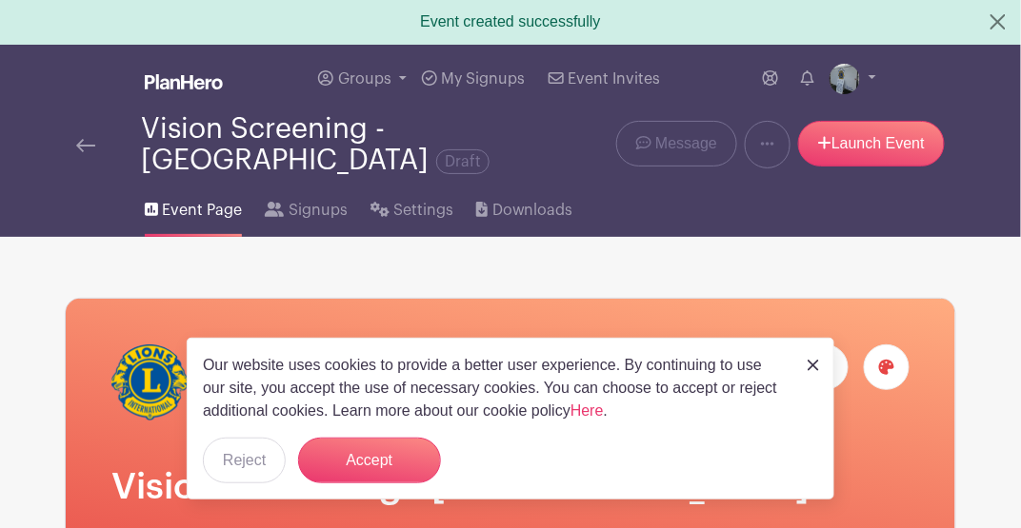
scroll to position [0, 0]
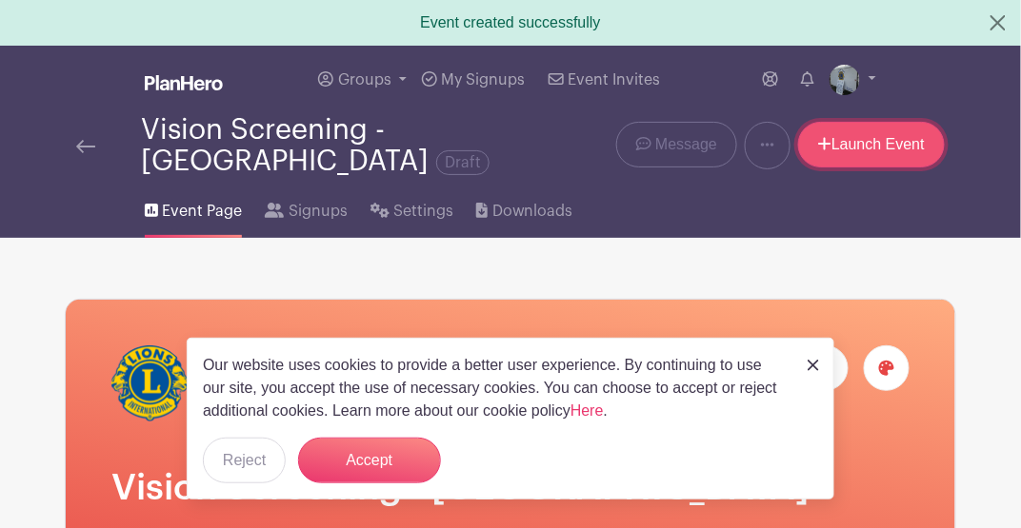
click at [922, 147] on link "Launch Event" at bounding box center [871, 145] width 147 height 46
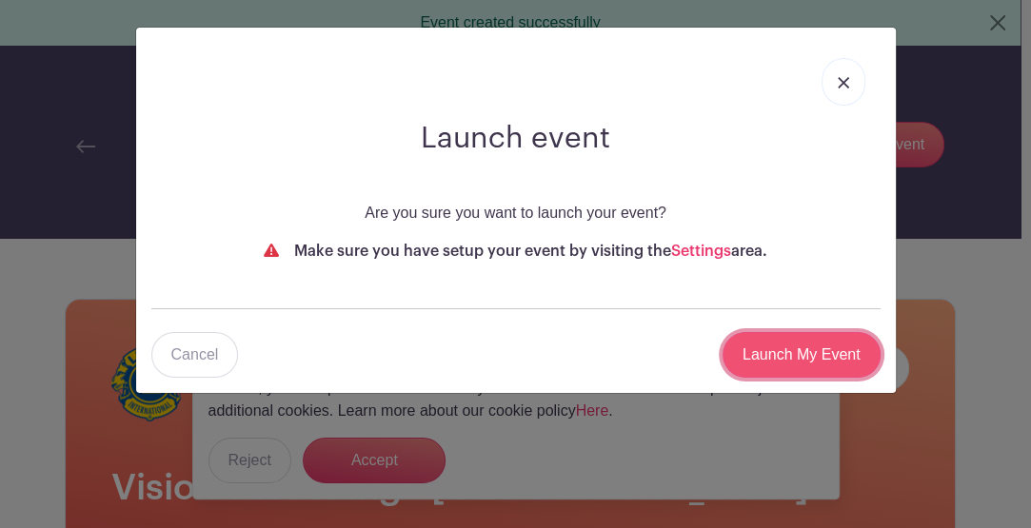
click at [803, 353] on input "Launch My Event" at bounding box center [802, 355] width 158 height 46
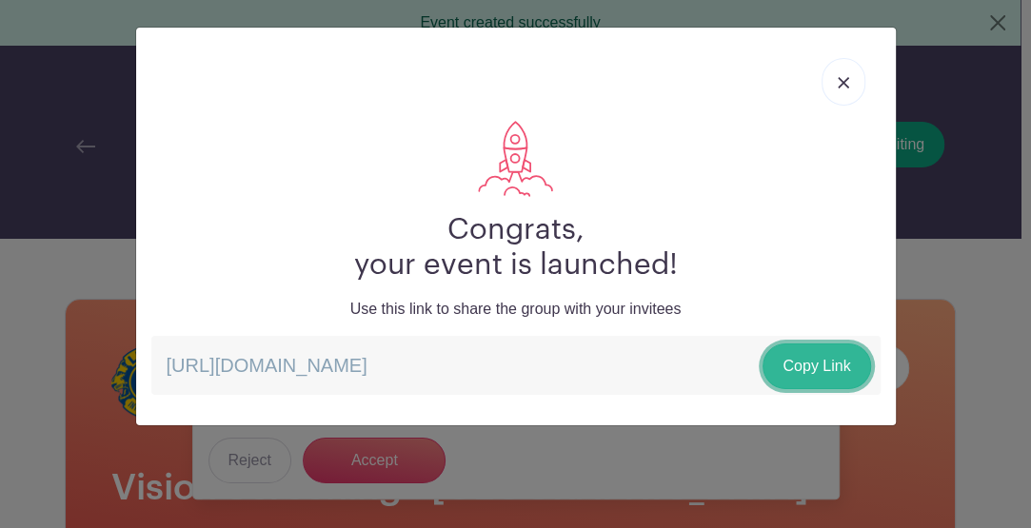
click at [827, 367] on link "Copy Link" at bounding box center [817, 367] width 108 height 46
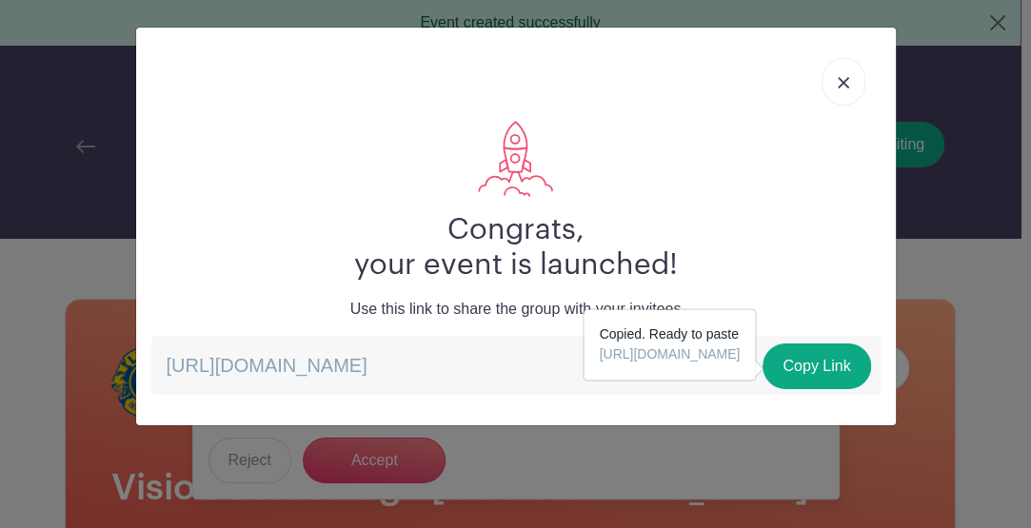
click at [836, 70] on link at bounding box center [844, 82] width 44 height 48
